Goal: Task Accomplishment & Management: Complete application form

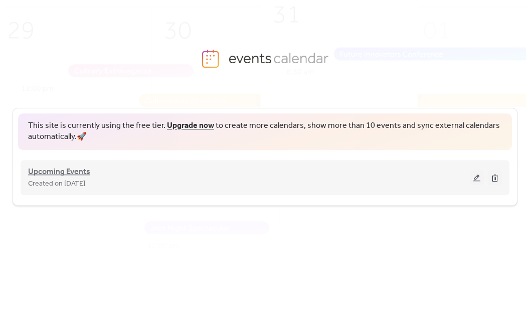
click at [73, 170] on span "Upcoming Events" at bounding box center [59, 172] width 62 height 12
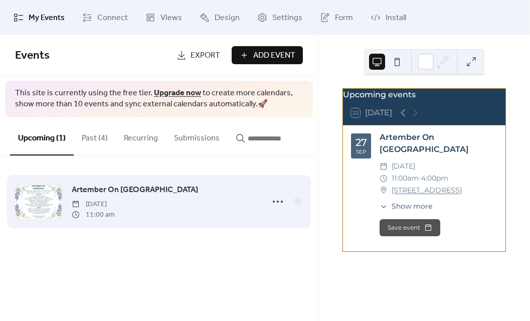
click at [222, 206] on div "Artember On [GEOGRAPHIC_DATA] [DATE] 11:00 am" at bounding box center [165, 202] width 186 height 36
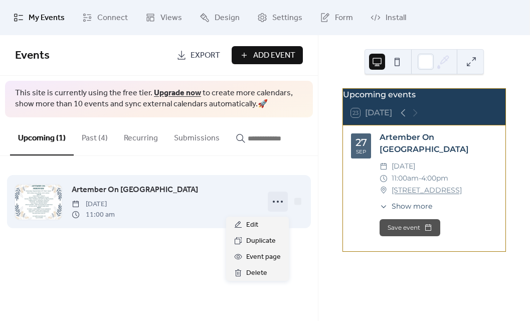
click at [278, 203] on circle at bounding box center [278, 202] width 2 height 2
click at [186, 192] on div "Artember On [GEOGRAPHIC_DATA] [DATE] 11:00 am" at bounding box center [165, 202] width 186 height 36
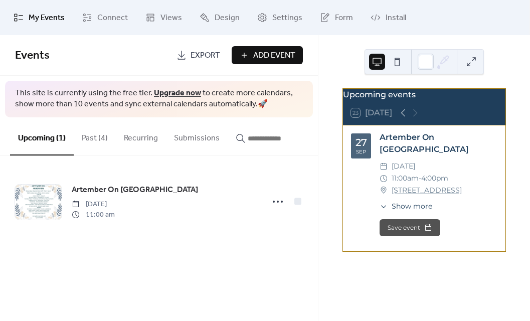
click at [408, 230] on button "Save event" at bounding box center [410, 227] width 61 height 17
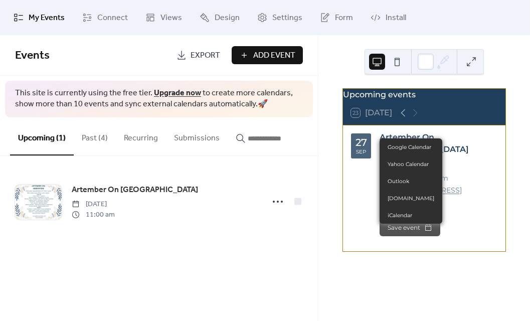
click at [408, 234] on button "Save event" at bounding box center [410, 227] width 61 height 17
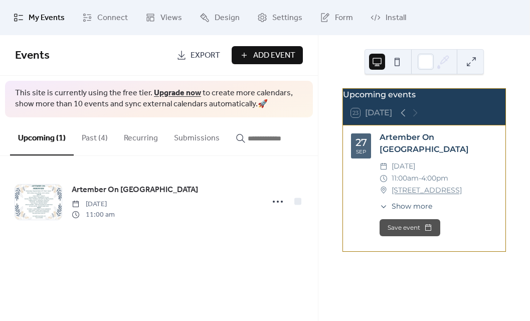
click at [404, 233] on button "Save event" at bounding box center [410, 227] width 61 height 17
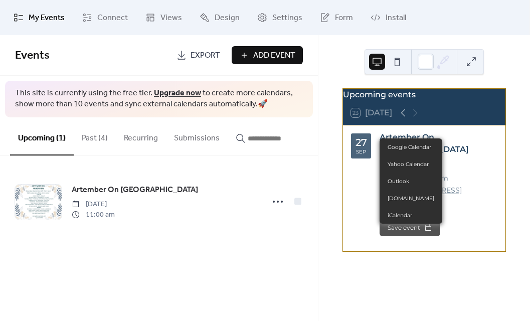
click at [404, 233] on button "Save event" at bounding box center [410, 227] width 61 height 17
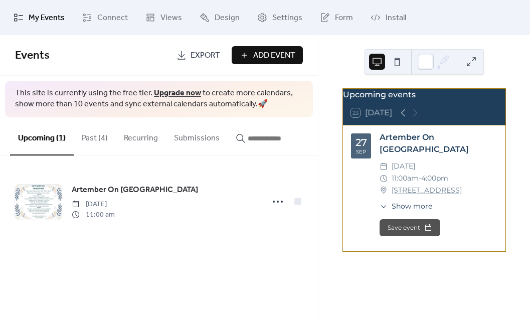
click at [404, 233] on button "Save event" at bounding box center [410, 227] width 61 height 17
click at [439, 286] on div "Upcoming events 23 [DATE] [DATE] Artember On Arborview ​ [DATE] ​ 11:00am - 4:0…" at bounding box center [425, 178] width 212 height 286
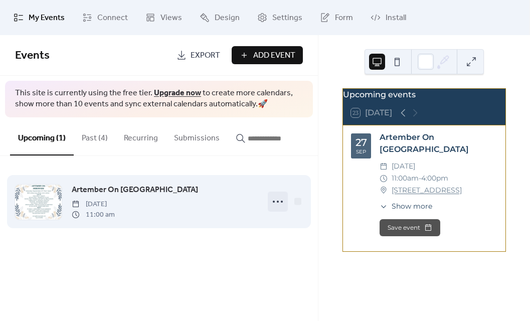
click at [275, 204] on icon at bounding box center [278, 202] width 16 height 16
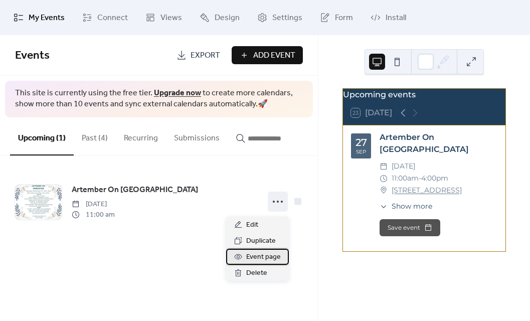
click at [265, 257] on span "Event page" at bounding box center [263, 257] width 35 height 12
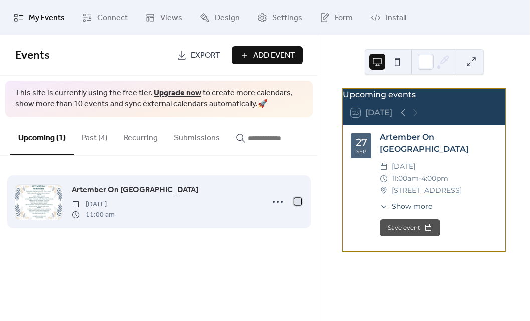
click at [295, 205] on div at bounding box center [298, 201] width 7 height 7
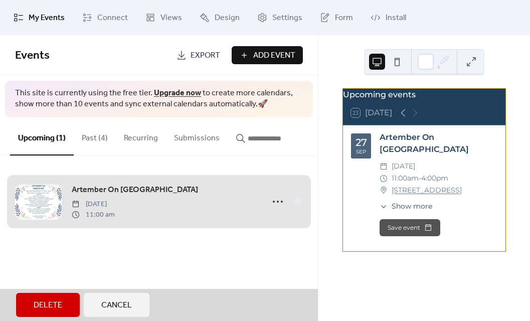
click at [136, 297] on button "Cancel" at bounding box center [117, 305] width 66 height 24
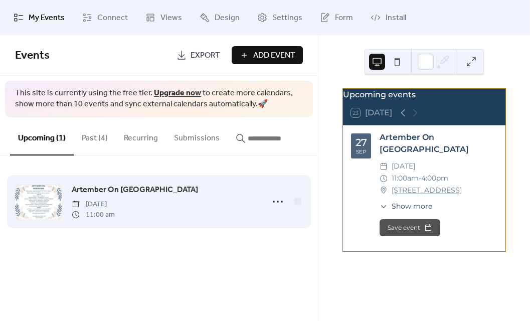
click at [119, 196] on span "Artember On [GEOGRAPHIC_DATA]" at bounding box center [135, 190] width 126 height 12
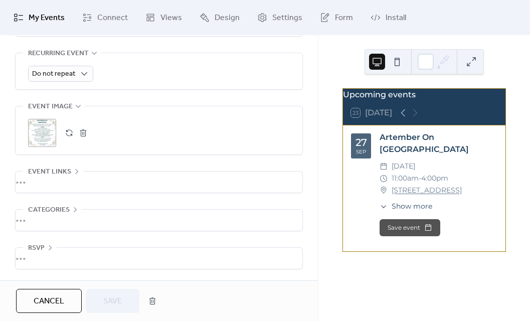
scroll to position [517, 0]
click at [55, 249] on div "•••" at bounding box center [159, 258] width 287 height 21
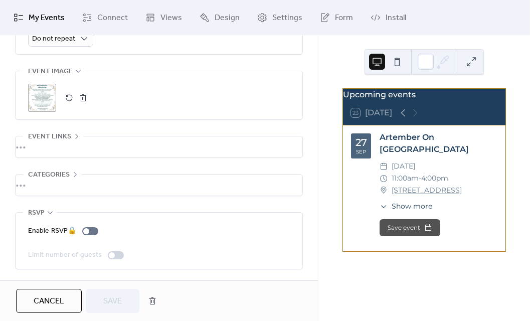
click at [51, 217] on icon at bounding box center [50, 213] width 8 height 8
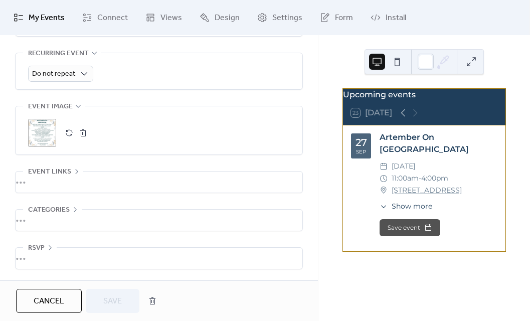
click at [76, 207] on icon at bounding box center [75, 210] width 8 height 8
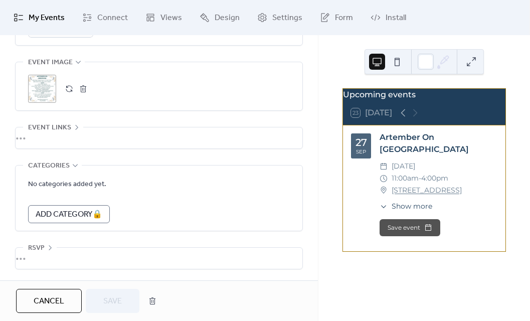
click at [155, 223] on form "No categories added yet. Add Category 🔒" at bounding box center [159, 200] width 262 height 45
click at [72, 170] on icon at bounding box center [75, 166] width 8 height 8
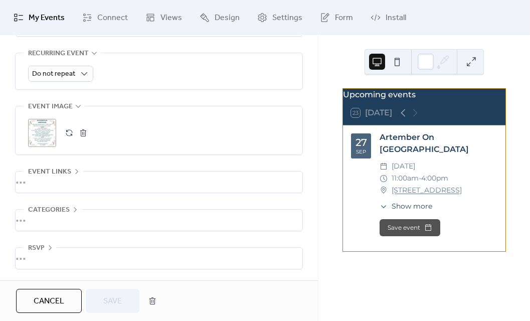
click at [79, 173] on div "•••" at bounding box center [159, 182] width 287 height 21
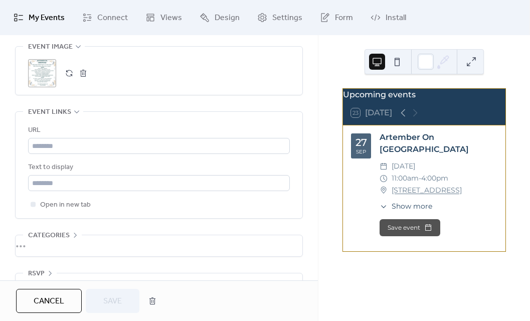
click at [77, 113] on div "•••" at bounding box center [159, 112] width 287 height 1
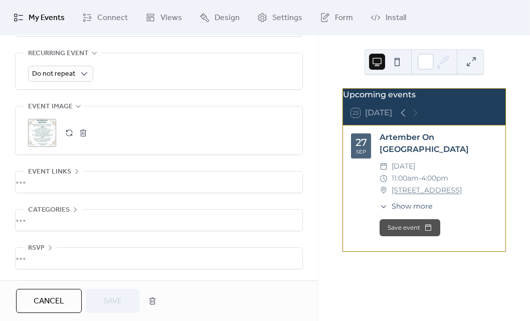
scroll to position [502, 0]
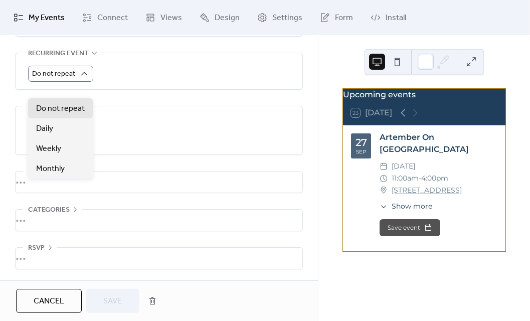
click at [123, 82] on div "Do not repeat" at bounding box center [159, 74] width 262 height 16
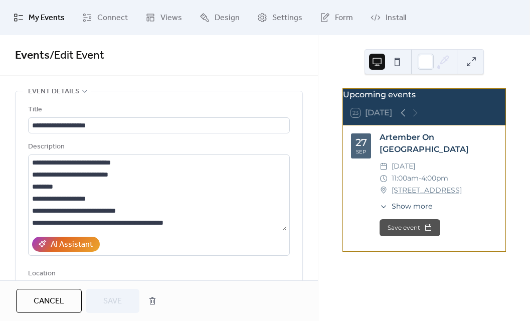
scroll to position [0, 0]
click at [176, 16] on span "Views" at bounding box center [172, 18] width 22 height 12
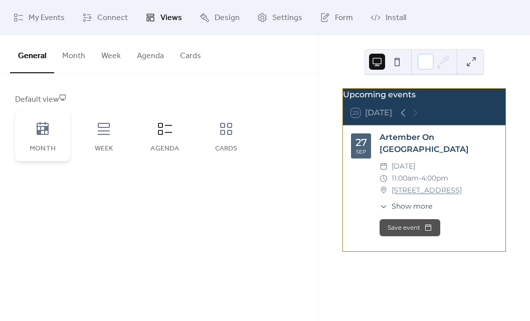
click at [48, 132] on icon at bounding box center [43, 128] width 12 height 13
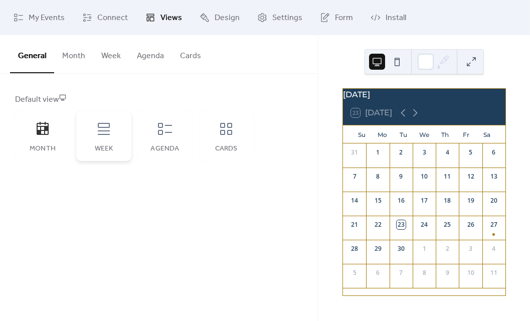
click at [106, 135] on icon at bounding box center [104, 129] width 12 height 12
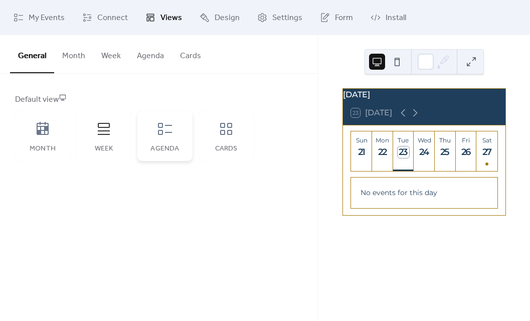
click at [156, 128] on div "Agenda" at bounding box center [164, 136] width 55 height 50
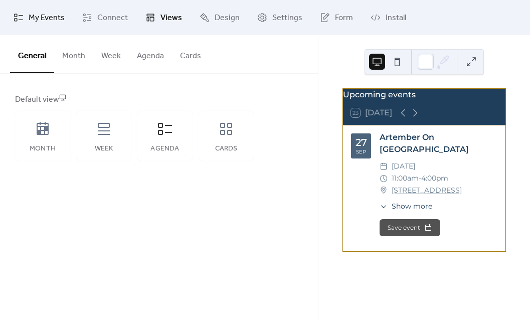
click at [50, 19] on span "My Events" at bounding box center [47, 18] width 36 height 12
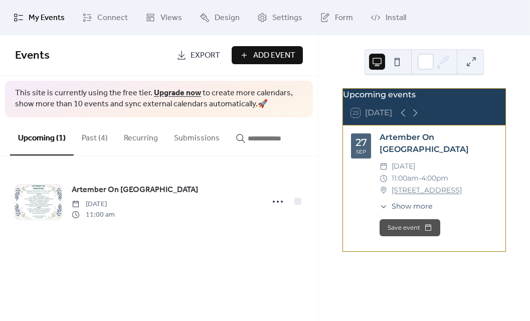
click at [279, 56] on span "Add Event" at bounding box center [274, 56] width 42 height 12
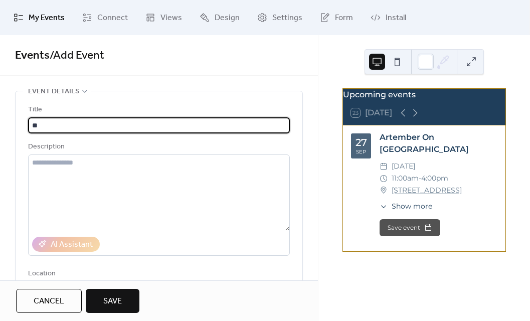
type input "*"
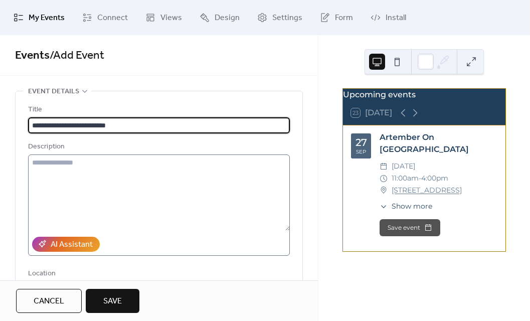
type input "**********"
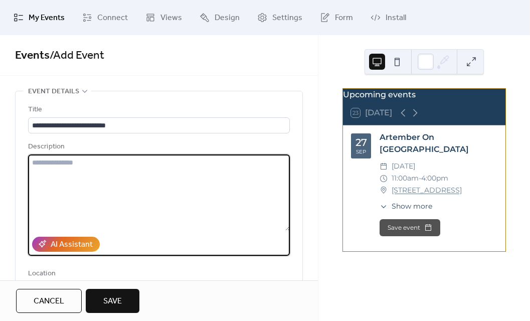
click at [121, 174] on textarea at bounding box center [159, 193] width 262 height 76
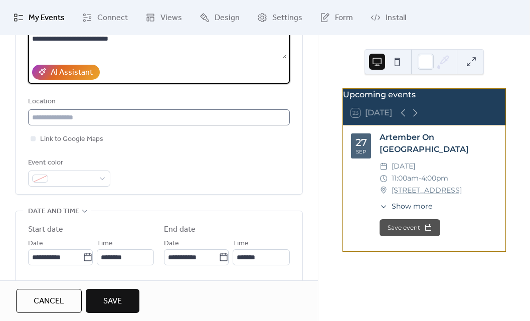
scroll to position [173, 0]
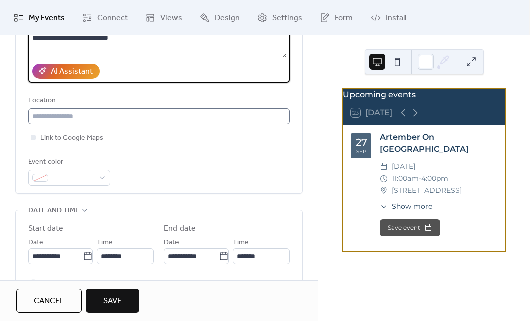
type textarea "**********"
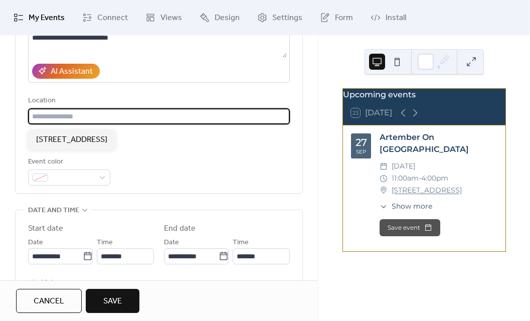
click at [86, 115] on input "text" at bounding box center [159, 116] width 262 height 16
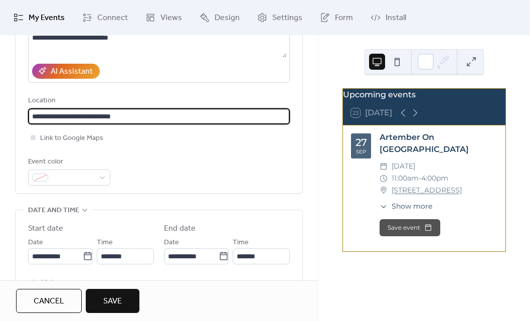
type input "**********"
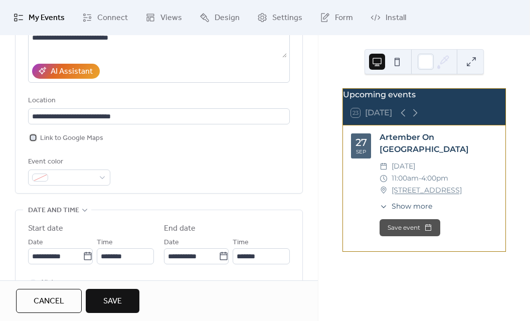
click at [35, 139] on div at bounding box center [33, 137] width 5 height 5
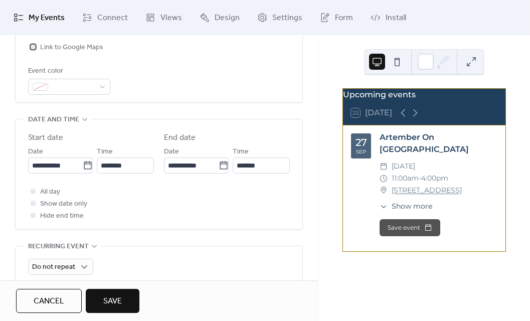
scroll to position [274, 0]
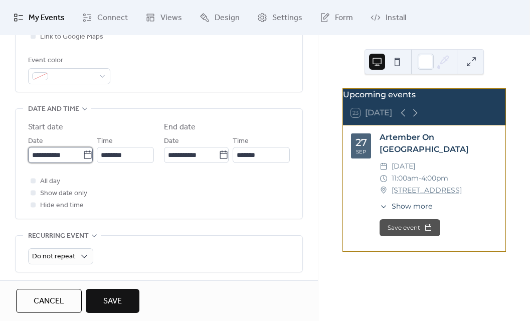
click at [77, 159] on input "**********" at bounding box center [55, 155] width 55 height 16
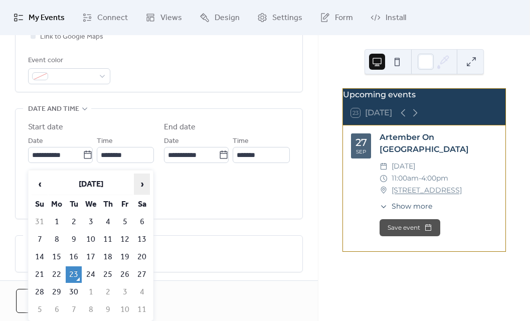
click at [147, 184] on span "›" at bounding box center [141, 184] width 15 height 20
click at [143, 242] on td "8" at bounding box center [142, 239] width 16 height 17
type input "**********"
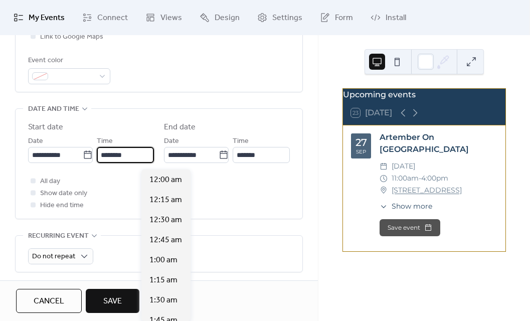
scroll to position [963, 0]
drag, startPoint x: 179, startPoint y: 158, endPoint x: 136, endPoint y: 155, distance: 43.3
click at [136, 155] on div "**********" at bounding box center [91, 149] width 126 height 28
click at [167, 176] on span "10:00 am" at bounding box center [166, 180] width 33 height 12
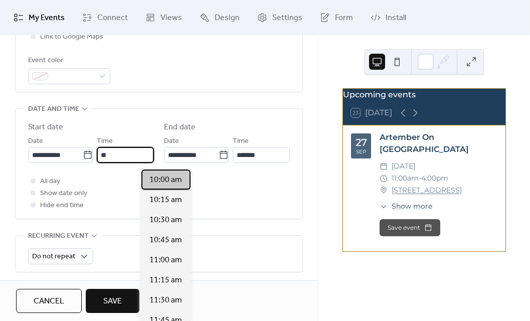
type input "********"
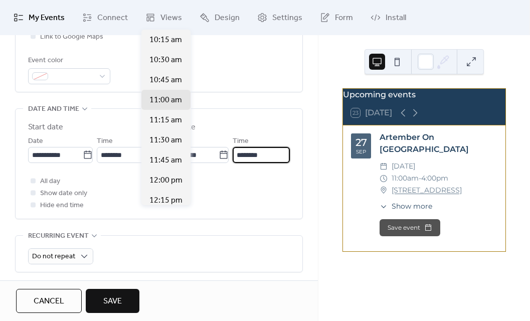
click at [233, 163] on input "********" at bounding box center [261, 155] width 57 height 16
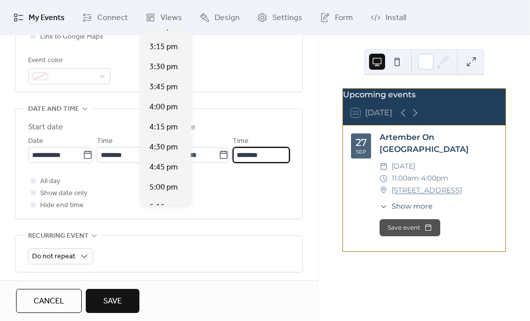
scroll to position [397, 0]
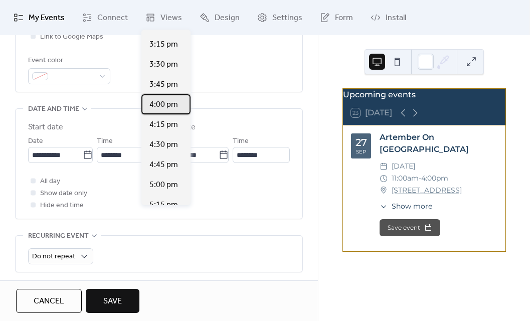
click at [163, 100] on span "4:00 pm" at bounding box center [164, 105] width 29 height 12
type input "*******"
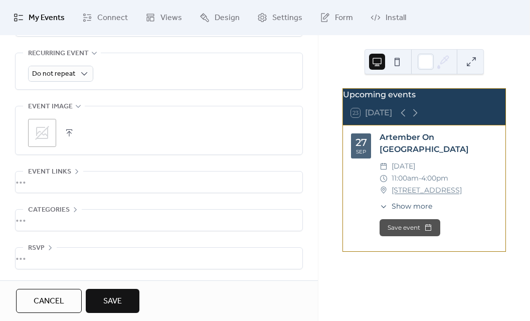
scroll to position [517, 0]
